Goal: Use online tool/utility: Utilize a website feature to perform a specific function

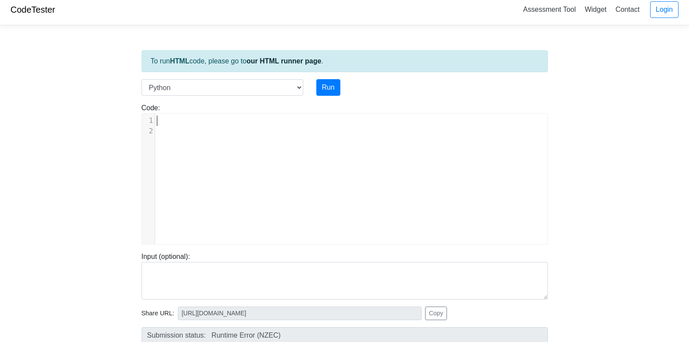
scroll to position [1, 0]
click at [255, 88] on select "C C++ Go Java Javascript Python Ruby" at bounding box center [223, 87] width 162 height 17
select select "javascript"
click at [142, 79] on select "C C++ Go Java Javascript Python Ruby" at bounding box center [223, 87] width 162 height 17
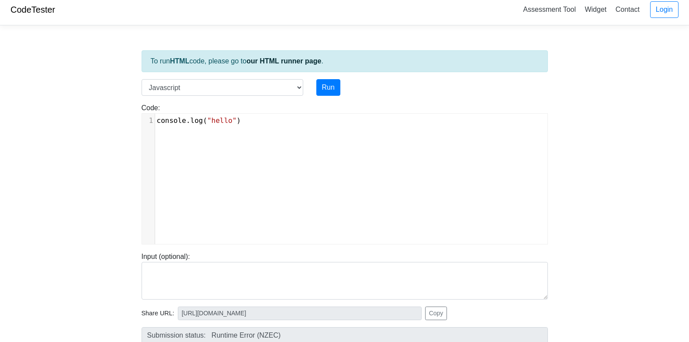
click at [251, 119] on pre "console . log ( "hello" )" at bounding box center [354, 120] width 399 height 10
type textarea "")"
click at [253, 119] on pre "console . log ( "hello" )" at bounding box center [354, 120] width 399 height 10
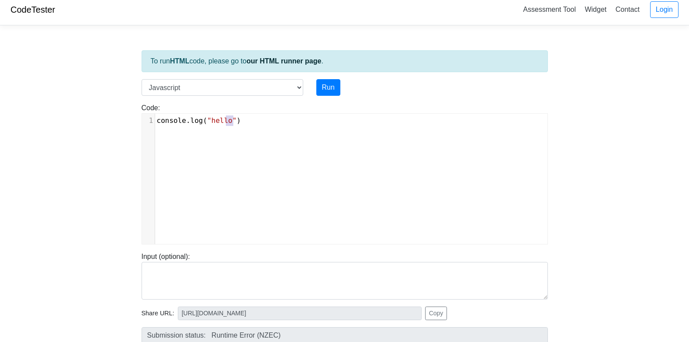
click at [253, 119] on pre "console . log ( "hello" )" at bounding box center [354, 120] width 399 height 10
type textarea "")"
type textarea "console.log("My First progra"
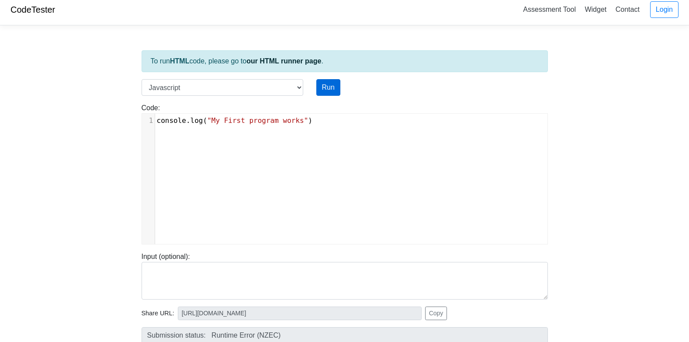
type textarea "m works")"
click at [327, 93] on button "Run" at bounding box center [328, 87] width 24 height 17
type input "[URL][DOMAIN_NAME]"
type textarea "Stdout: My First program works"
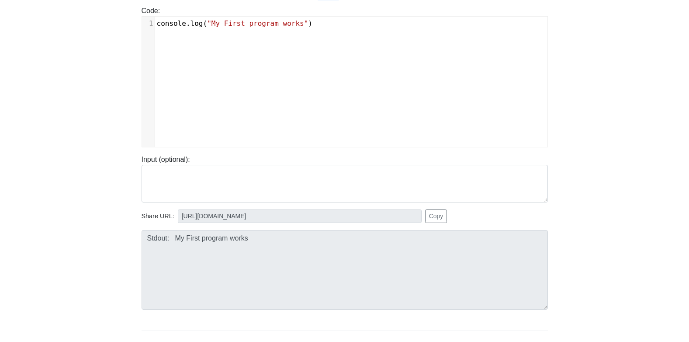
scroll to position [111, 0]
